Goal: Transaction & Acquisition: Purchase product/service

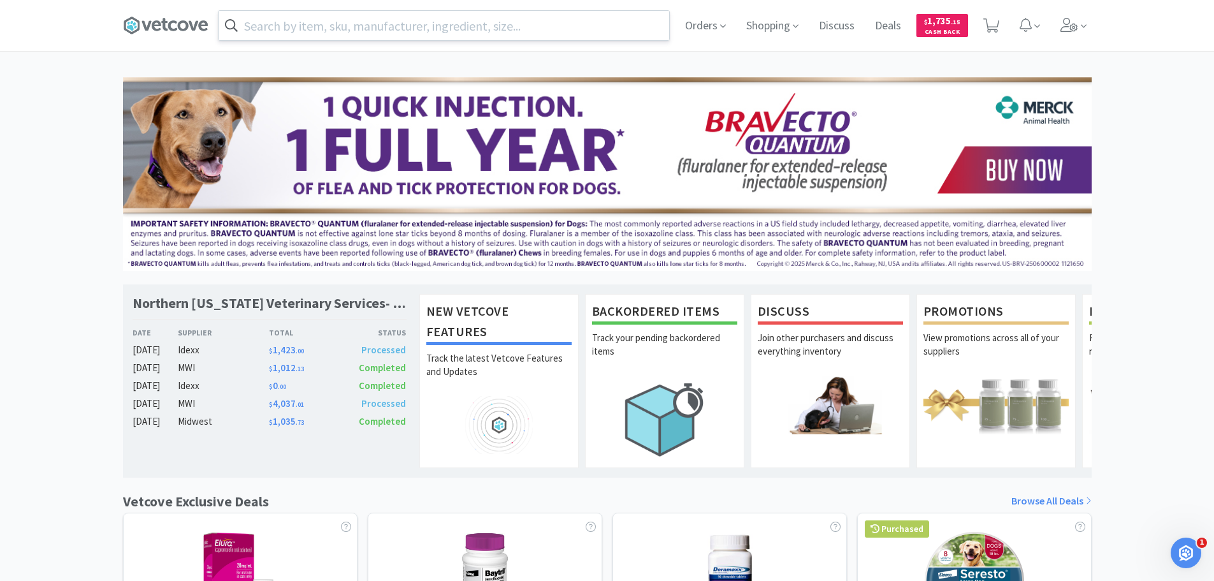
click at [369, 20] on input "text" at bounding box center [444, 25] width 451 height 29
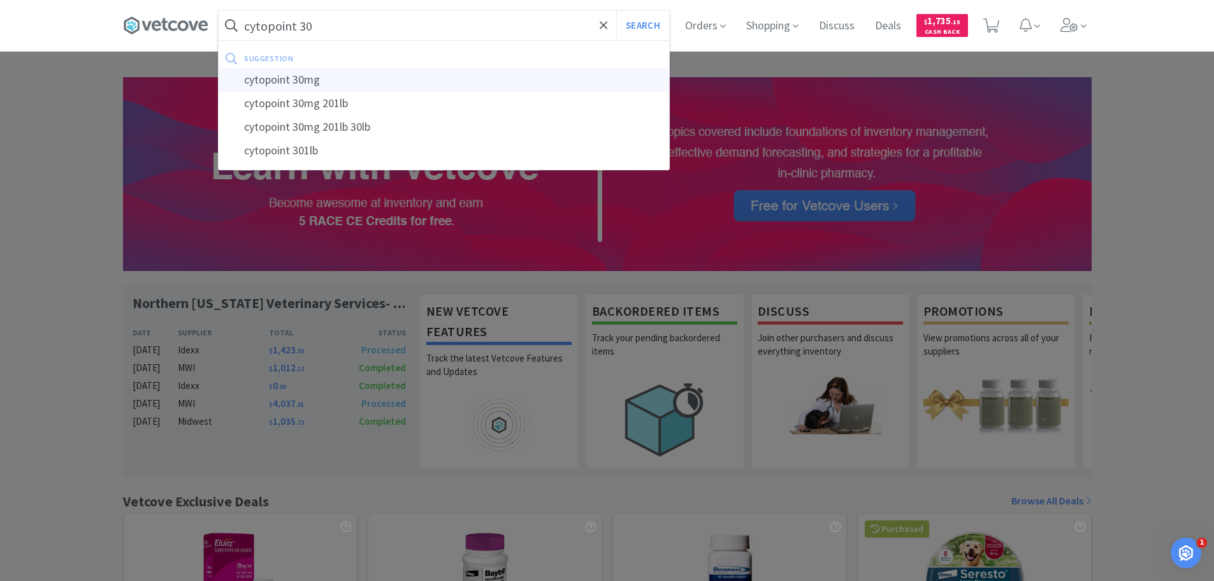
click at [299, 82] on div "cytopoint 30mg" at bounding box center [444, 80] width 451 height 24
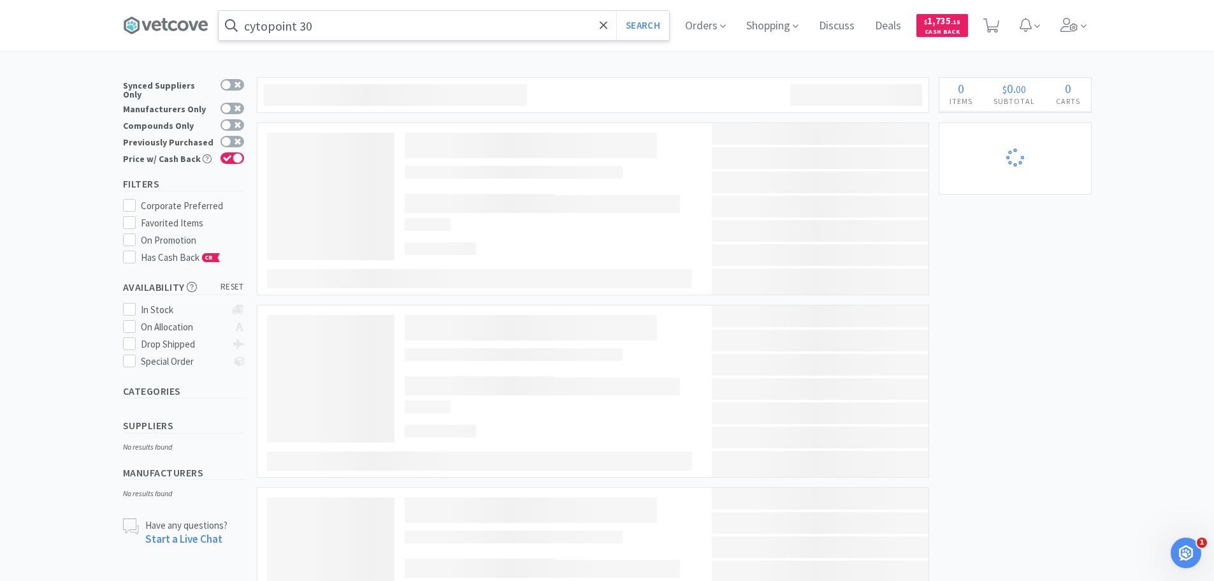
type input "cytopoint 30mg"
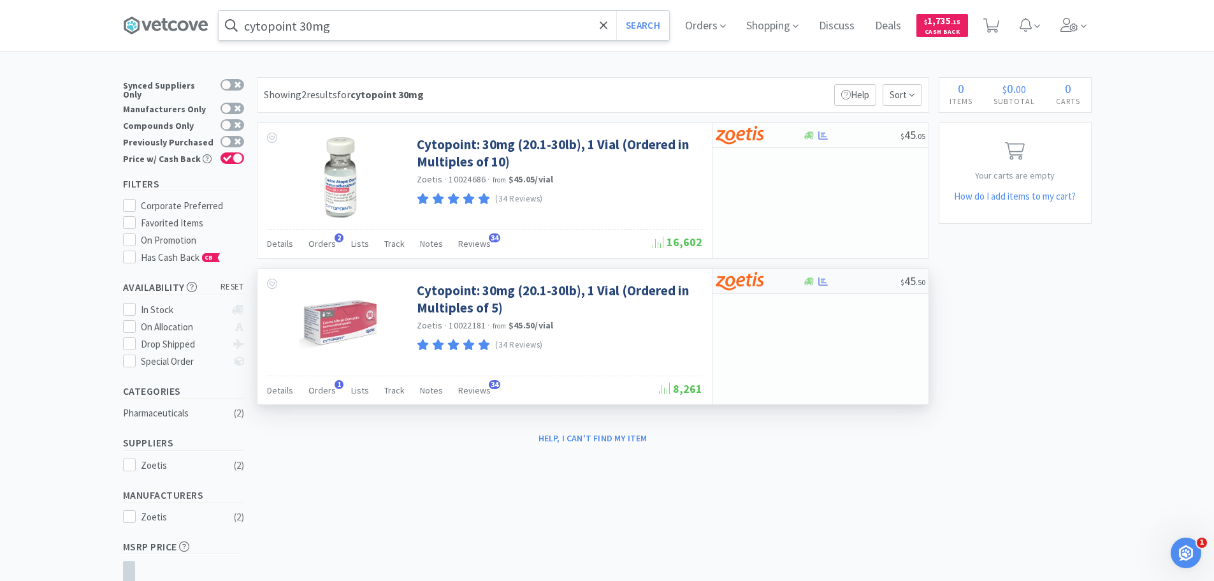
click at [780, 288] on div at bounding box center [751, 281] width 70 height 22
select select "5"
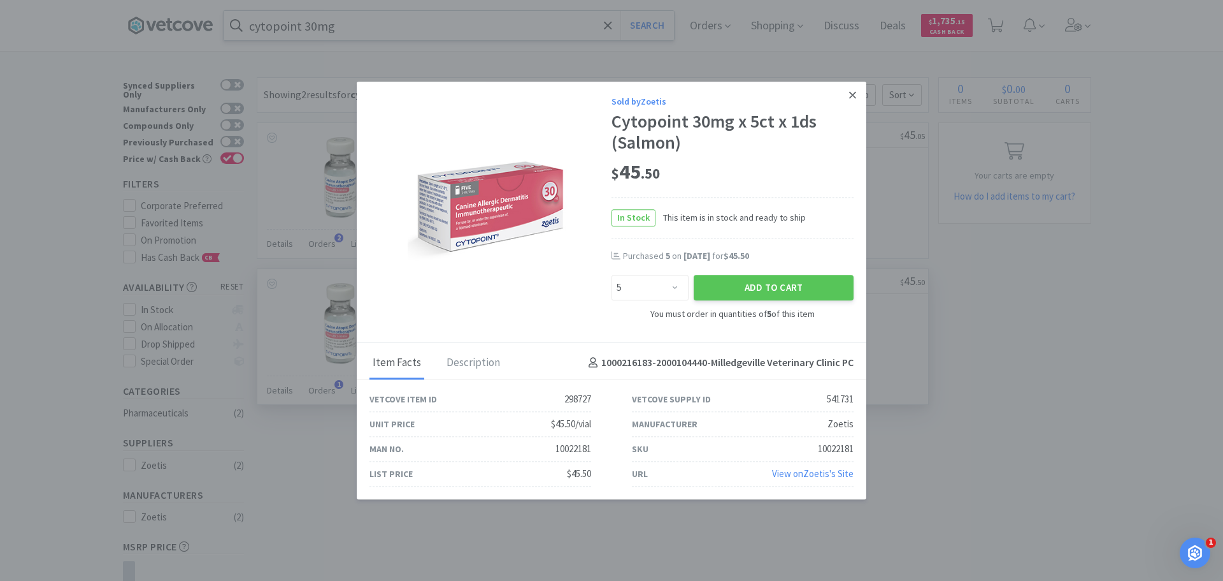
click at [853, 92] on icon at bounding box center [852, 94] width 7 height 11
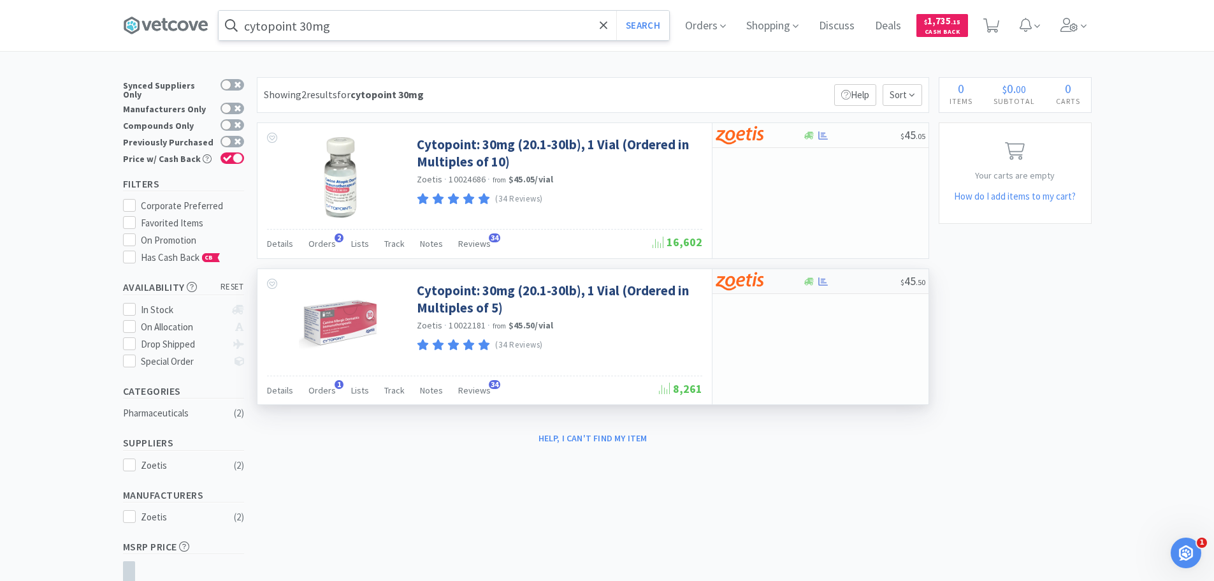
click at [771, 283] on div at bounding box center [751, 281] width 70 height 22
select select "5"
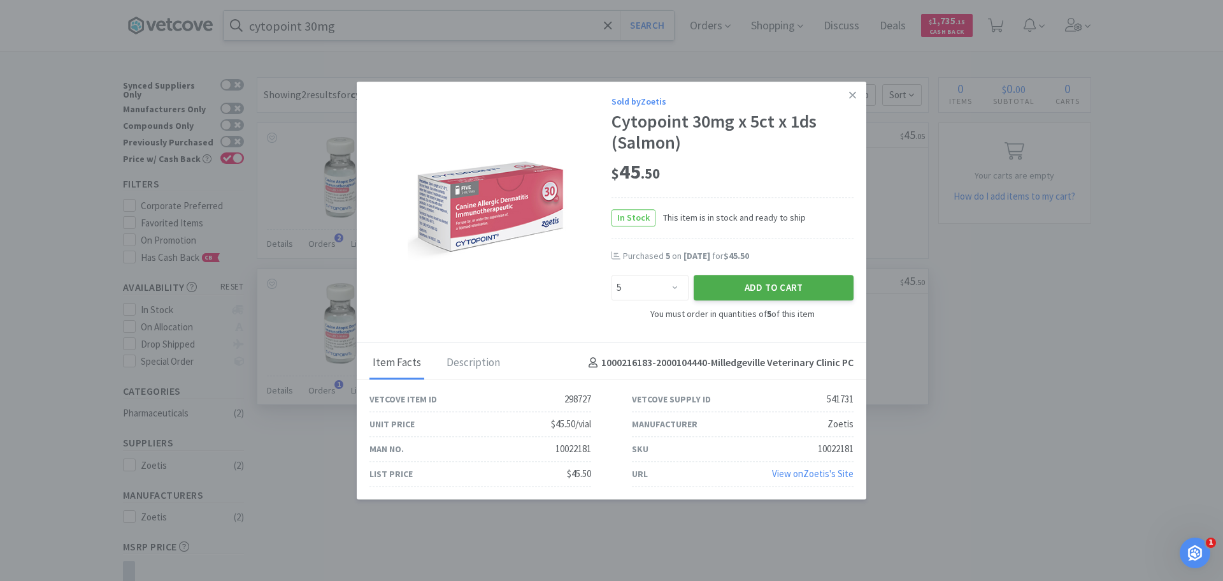
click at [751, 287] on button "Add to Cart" at bounding box center [774, 287] width 160 height 25
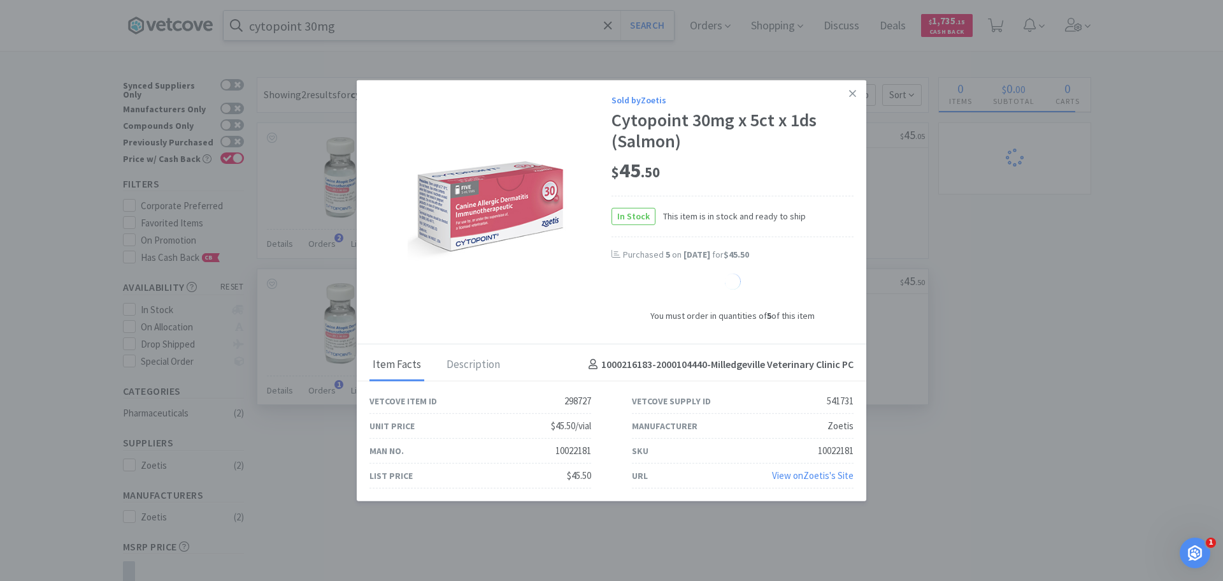
select select "1"
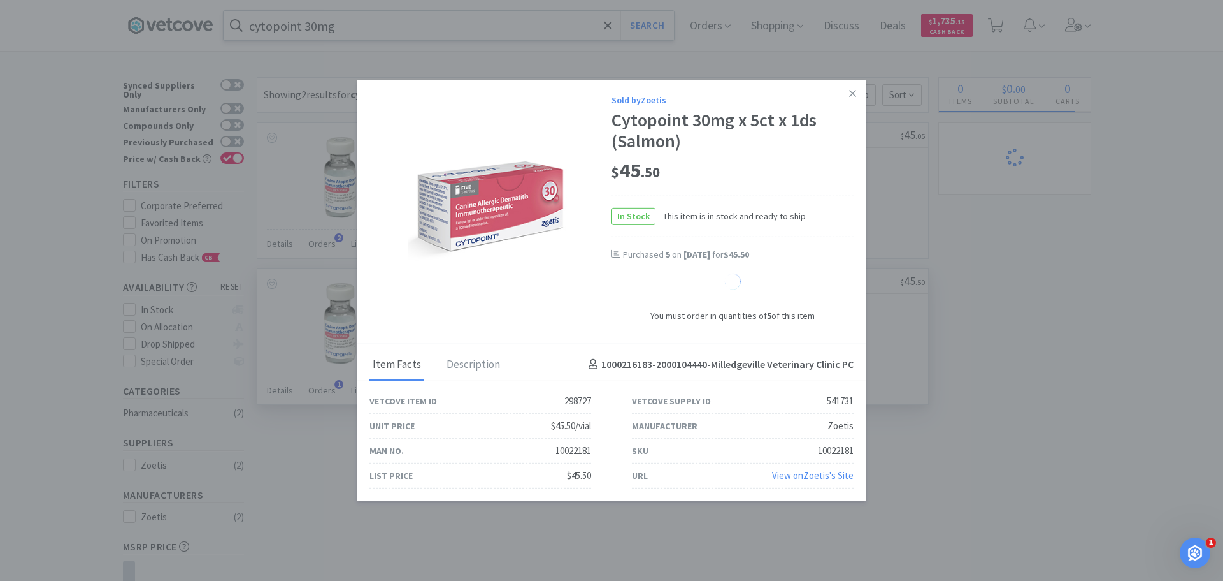
select select "1"
select select "5"
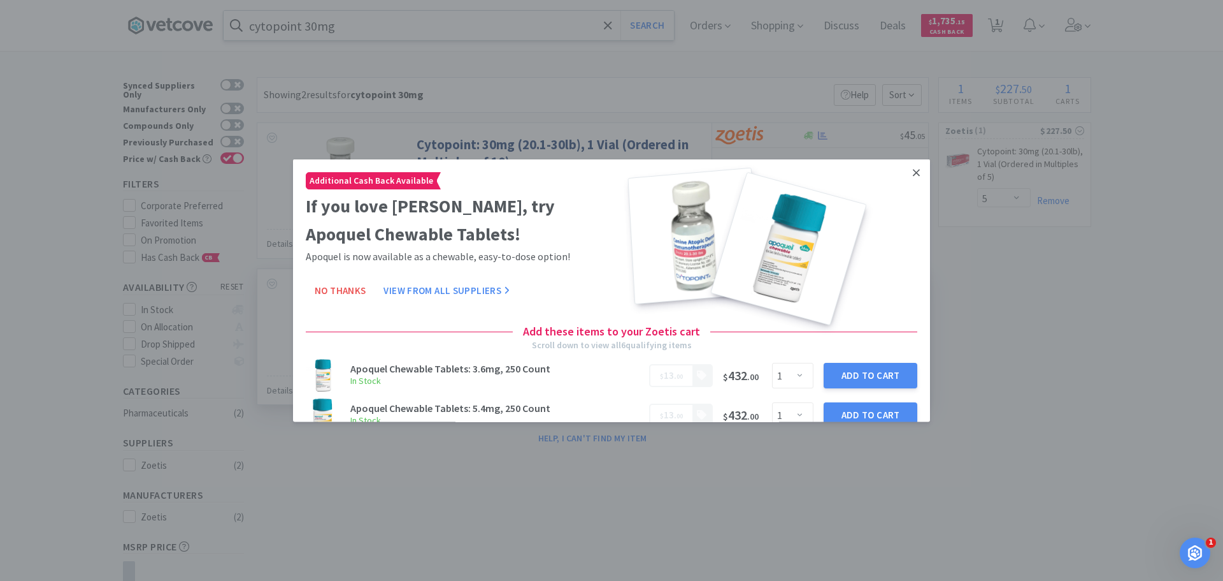
click at [913, 173] on icon at bounding box center [916, 171] width 7 height 7
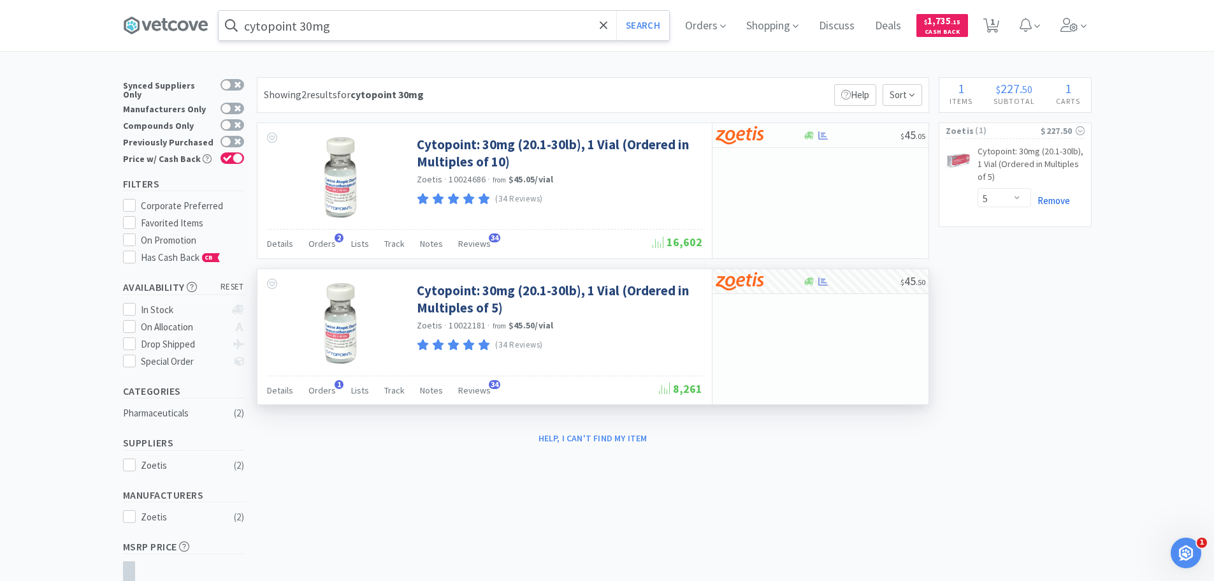
click at [1063, 201] on link "Remove" at bounding box center [1050, 200] width 39 height 12
